Goal: Communication & Community: Answer question/provide support

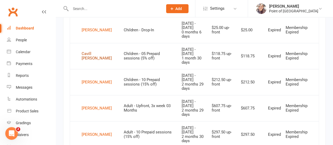
scroll to position [374, 0]
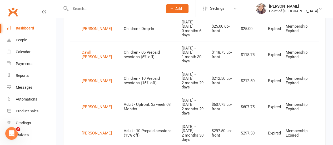
click at [28, 26] on div "Dashboard" at bounding box center [25, 28] width 18 height 4
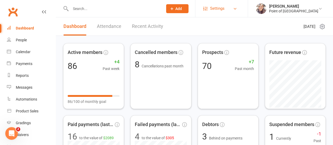
scroll to position [96, 0]
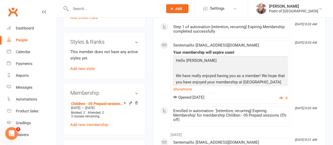
scroll to position [211, 0]
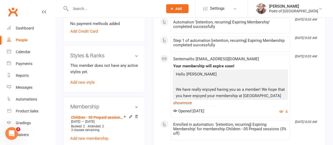
click at [186, 100] on link "show more" at bounding box center [230, 102] width 115 height 7
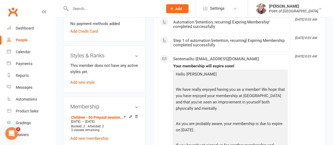
scroll to position [237, 0]
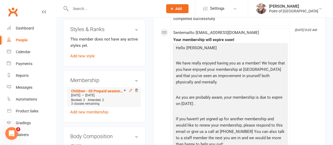
click at [129, 89] on icon at bounding box center [131, 91] width 4 height 4
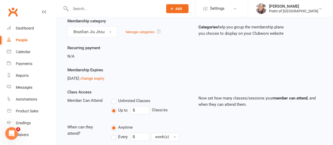
scroll to position [24, 0]
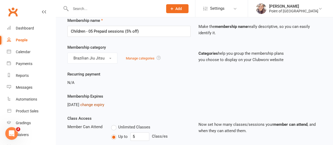
click at [104, 103] on link "change expiry" at bounding box center [92, 105] width 24 height 5
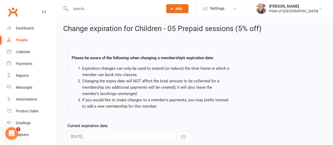
scroll to position [65, 0]
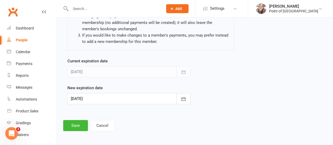
click at [130, 99] on div at bounding box center [128, 98] width 123 height 11
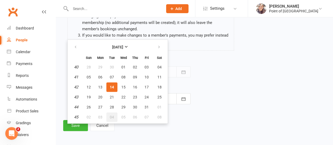
click at [112, 117] on span "04" at bounding box center [112, 117] width 4 height 4
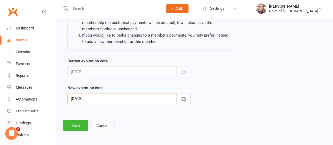
type input "04 Nov 2025"
click at [69, 126] on button "Save" at bounding box center [75, 125] width 25 height 11
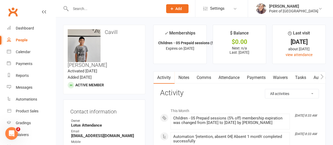
click at [206, 78] on link "Comms" at bounding box center [204, 78] width 22 height 12
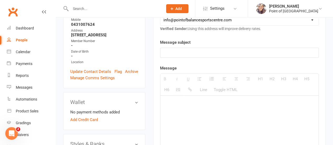
scroll to position [132, 0]
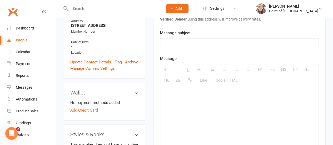
click at [203, 44] on p at bounding box center [240, 43] width 152 height 6
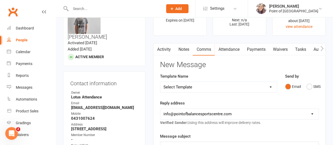
scroll to position [0, 0]
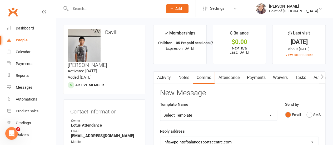
click at [165, 76] on link "Activity" at bounding box center [164, 78] width 21 height 12
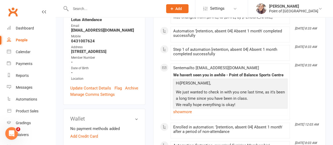
scroll to position [105, 0]
click at [188, 115] on link "show more" at bounding box center [230, 112] width 115 height 7
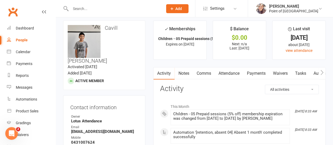
scroll to position [0, 0]
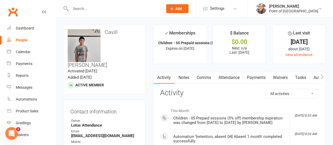
click at [213, 79] on link "Comms" at bounding box center [204, 78] width 22 height 12
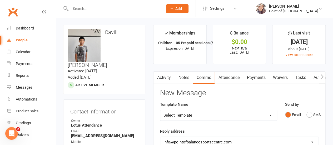
scroll to position [105, 0]
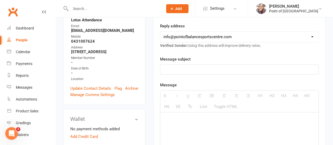
click at [199, 72] on p at bounding box center [240, 69] width 152 height 6
click at [199, 66] on p "To enrich screen reader interactions, please activate Accessibility in Grammarl…" at bounding box center [240, 69] width 152 height 6
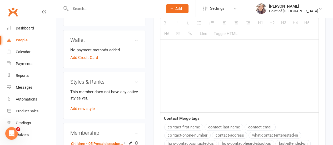
click at [185, 49] on div at bounding box center [240, 72] width 158 height 79
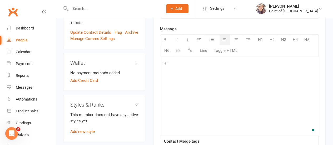
scroll to position [132, 0]
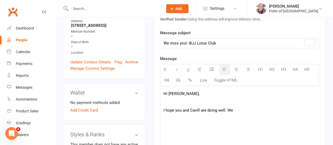
click at [210, 90] on div "Hi Rhea, I hope you and Cavill are doing well. We" at bounding box center [240, 125] width 158 height 79
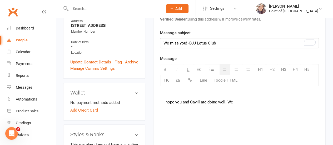
click at [191, 106] on div "I hope you and Cavill are doing well. We" at bounding box center [240, 125] width 158 height 79
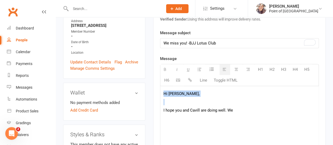
click at [275, 98] on div "Hi Rhea, I hope you and Cavill are doing well. We" at bounding box center [240, 125] width 158 height 79
click at [246, 110] on p "I hope you and Cavill are doing well. We" at bounding box center [240, 110] width 152 height 6
click at [180, 99] on p "To enrich screen reader interactions, please activate Accessibility in Grammarl…" at bounding box center [240, 102] width 152 height 6
click at [181, 87] on div "Hi Rhea, I hope you and Cavill are doing well. We" at bounding box center [240, 125] width 158 height 79
click at [178, 93] on p "Hi [PERSON_NAME]," at bounding box center [240, 94] width 152 height 6
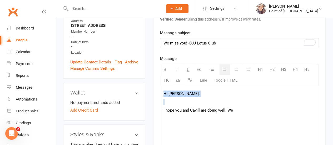
click at [171, 92] on p "Hi [PERSON_NAME]," at bounding box center [240, 94] width 152 height 6
click at [200, 109] on p "I hope you and Cavill are doing well. We" at bounding box center [240, 110] width 152 height 6
click at [215, 111] on p "I hope you and Cavill are doing well. We" at bounding box center [240, 110] width 152 height 6
click at [253, 111] on p "I hope you and Cavill are doing well. We" at bounding box center [240, 110] width 152 height 6
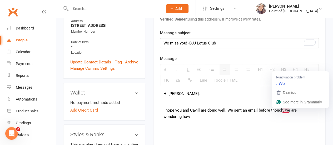
click at [275, 119] on p "I hope you and Cavill are doing well. We sent an email before though, we are wo…" at bounding box center [240, 113] width 152 height 13
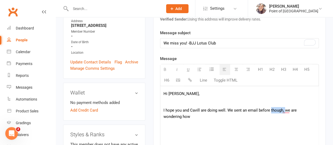
drag, startPoint x: 285, startPoint y: 111, endPoint x: 270, endPoint y: 110, distance: 14.8
click at [270, 110] on p "I hope you and Cavill are doing well. We sent an email before though, we are wo…" at bounding box center [240, 113] width 152 height 13
click at [230, 110] on p "I hope you and Cavill are doing well. We sent an email before, we are wondering…" at bounding box center [240, 110] width 152 height 6
click at [230, 110] on p "I hope you and Cavill are doing well. we sent an email before, we are wondering…" at bounding box center [240, 110] width 152 height 6
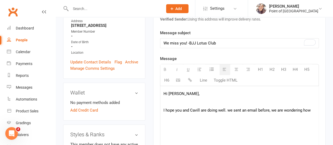
click at [230, 110] on p "I hope you and Cavill are doing well. we sent an email before, we are wondering…" at bounding box center [240, 110] width 152 height 6
drag, startPoint x: 285, startPoint y: 110, endPoint x: 287, endPoint y: 115, distance: 5.0
click at [287, 115] on p "I hope you and Cavill are doing well. Though we sent an email before, we are wo…" at bounding box center [240, 113] width 152 height 13
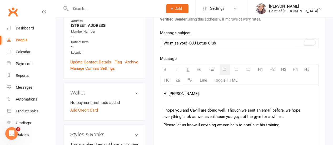
click at [284, 125] on p "Please let us know if anything we can help to continue his training." at bounding box center [240, 125] width 152 height 6
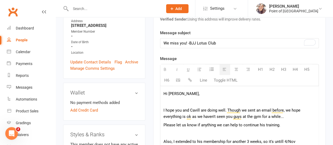
click at [240, 60] on div "Message H1 H2 H3 H4 H5 H6 Line Toggle HTML Hi Rhea, I hope you and Cavill are d…" at bounding box center [239, 143] width 159 height 174
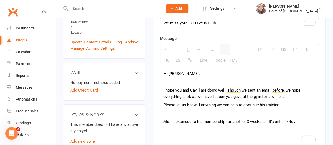
scroll to position [158, 0]
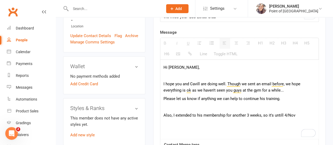
click at [297, 116] on p "Also, I extended to his membership for another 3 weeks, so it's untill 4/Nov" at bounding box center [240, 115] width 152 height 6
click at [195, 120] on p "To enrich screen reader interactions, please activate Accessibility in Grammarl…" at bounding box center [240, 123] width 152 height 6
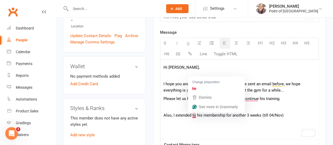
click at [195, 115] on p "Also, I extended to his membership for another 3 weeks (till 04/Nov)" at bounding box center [240, 115] width 152 height 6
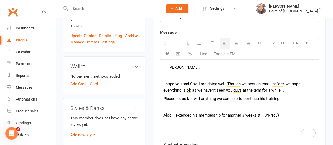
click at [283, 115] on p "Also, I extended his membership for another 3 weeks (till 04/Nov)" at bounding box center [240, 115] width 152 height 6
click at [281, 98] on p "Please let us know if anything we can help to continue his training." at bounding box center [240, 99] width 152 height 6
click at [285, 114] on p "Also, I extended his membership for another 3 weeks (till 04/Nov) so" at bounding box center [240, 115] width 152 height 6
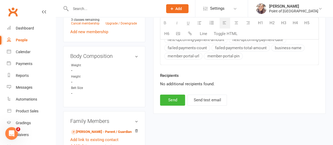
scroll to position [322, 0]
click at [168, 99] on button "Send" at bounding box center [172, 99] width 25 height 11
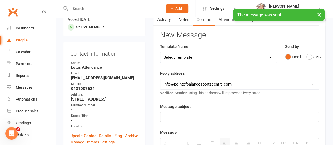
scroll to position [32, 0]
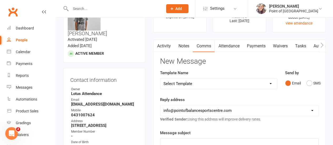
click at [19, 88] on div "Messages" at bounding box center [24, 87] width 17 height 4
